Goal: Task Accomplishment & Management: Manage account settings

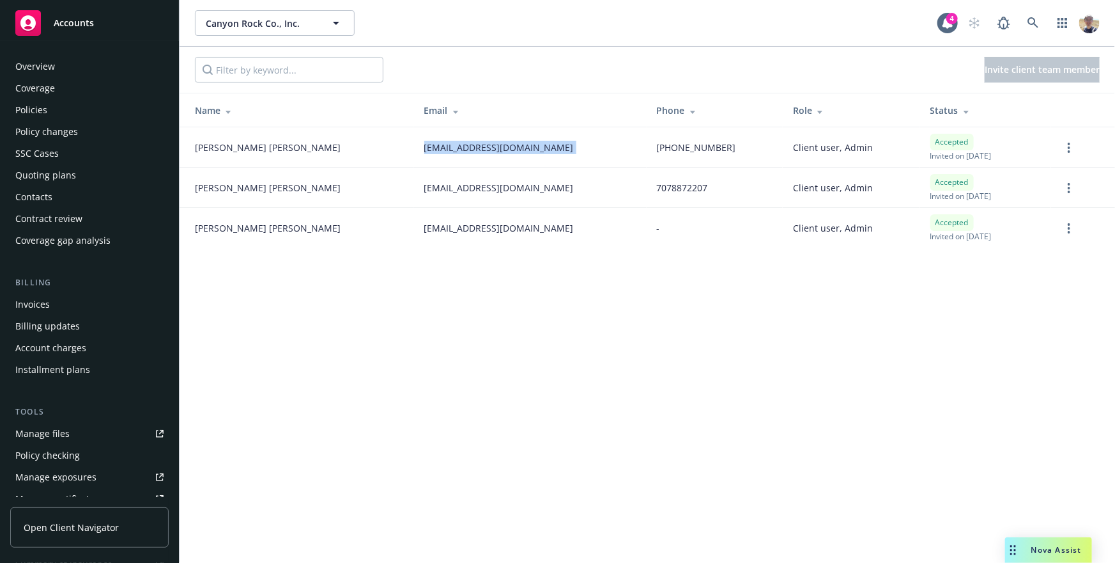
scroll to position [313, 0]
